Goal: Task Accomplishment & Management: Complete application form

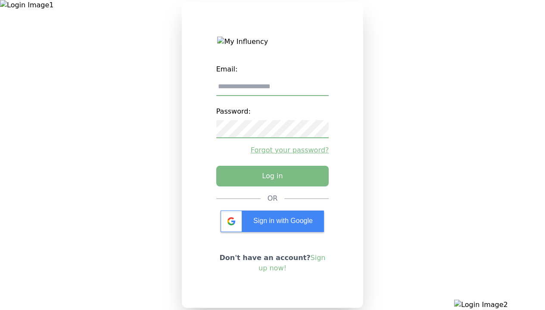
click at [272, 90] on input "email" at bounding box center [272, 87] width 113 height 18
type input "**********"
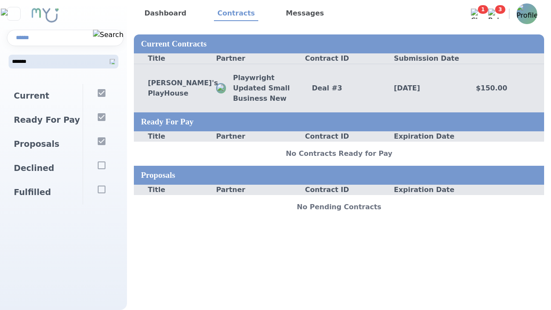
click at [339, 88] on div "Deal # 3" at bounding box center [339, 88] width 82 height 10
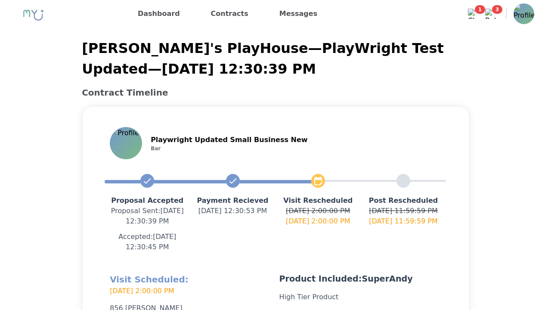
scroll to position [205, 0]
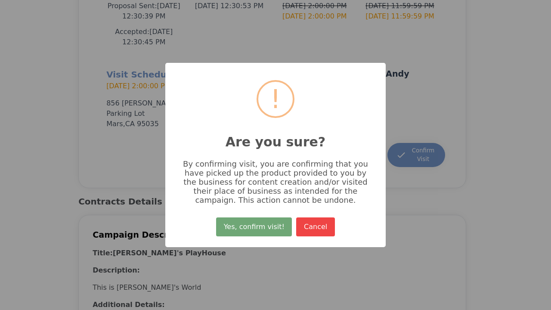
click at [255, 230] on button "Yes, confirm visit!" at bounding box center [254, 226] width 76 height 19
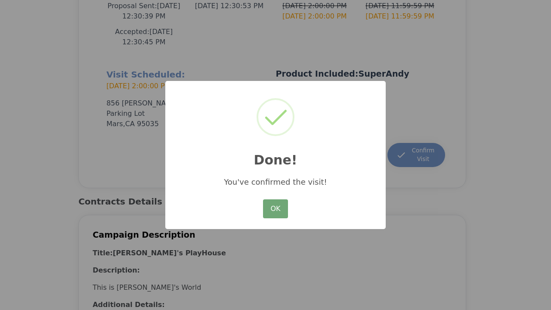
click at [276, 209] on button "OK" at bounding box center [275, 208] width 25 height 19
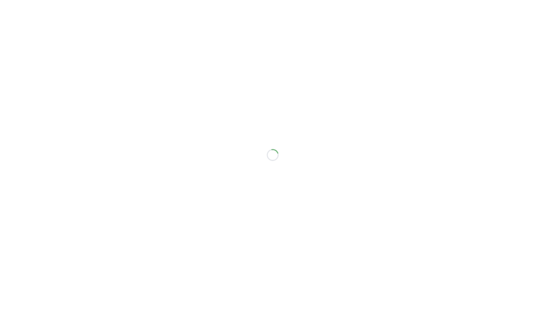
scroll to position [195, 0]
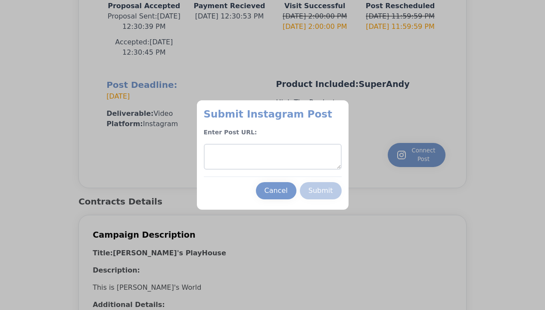
click at [272, 157] on textarea at bounding box center [273, 157] width 138 height 26
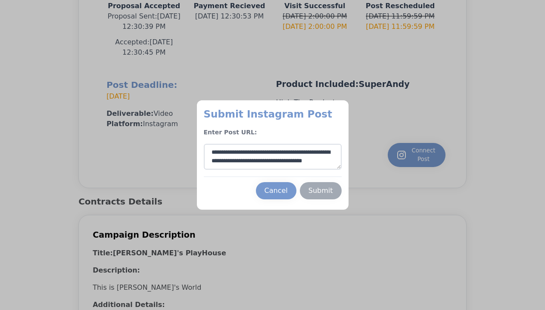
type textarea "**********"
click at [320, 191] on div "Submit" at bounding box center [320, 191] width 25 height 10
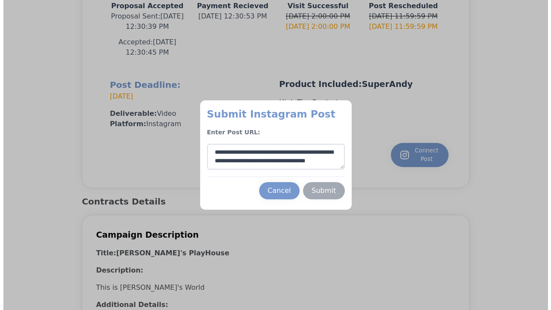
scroll to position [13, 0]
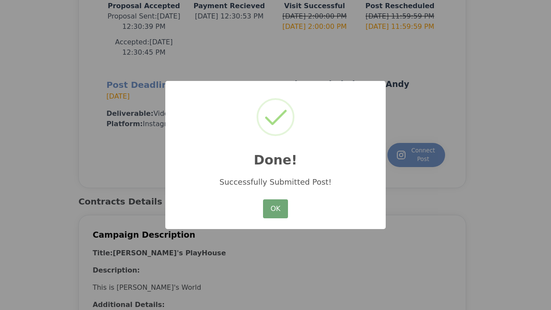
click at [276, 209] on button "OK" at bounding box center [275, 208] width 25 height 19
